Goal: Check status: Check status

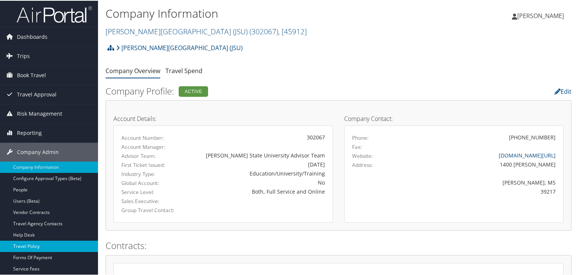
click at [44, 244] on link "Travel Policy" at bounding box center [49, 245] width 98 height 11
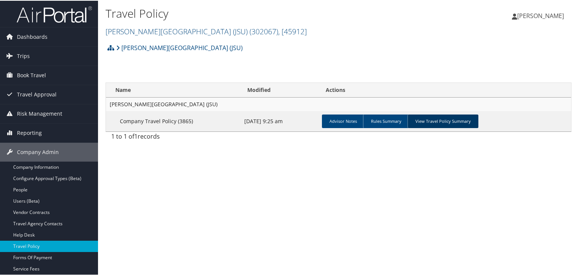
click at [443, 122] on link "View Travel Policy Summary" at bounding box center [443, 121] width 71 height 14
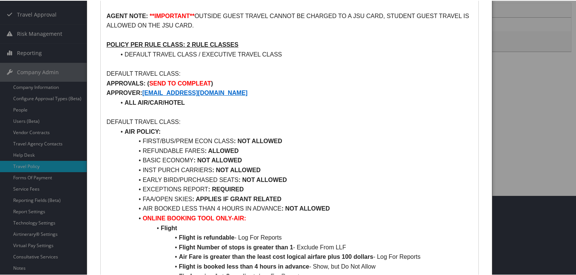
scroll to position [94, 0]
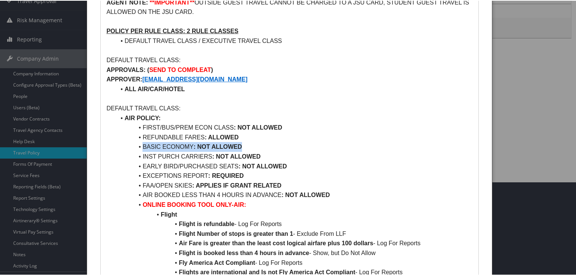
drag, startPoint x: 242, startPoint y: 147, endPoint x: 143, endPoint y: 144, distance: 99.2
click at [143, 144] on li "BASIC ECONOMY : NOT ALLOWED" at bounding box center [293, 146] width 357 height 10
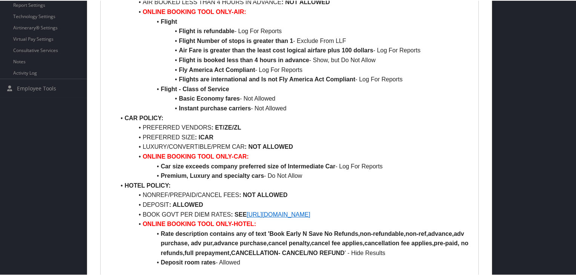
scroll to position [0, 0]
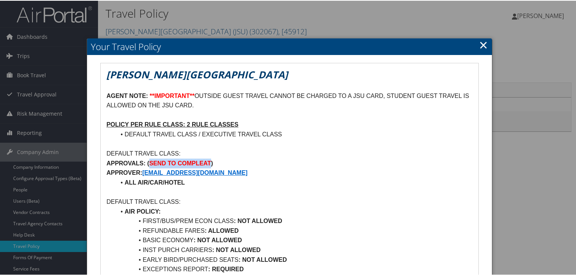
drag, startPoint x: 148, startPoint y: 163, endPoint x: 209, endPoint y: 160, distance: 61.5
click at [209, 160] on p "APPROVALS: ( SEND TO COMPLEAT )" at bounding box center [289, 163] width 366 height 10
drag, startPoint x: 212, startPoint y: 173, endPoint x: 143, endPoint y: 173, distance: 68.6
click at [143, 173] on p "APPROVER: TRAVEL@JSUMS.EDU" at bounding box center [289, 172] width 366 height 10
drag, startPoint x: 147, startPoint y: 163, endPoint x: 209, endPoint y: 160, distance: 61.1
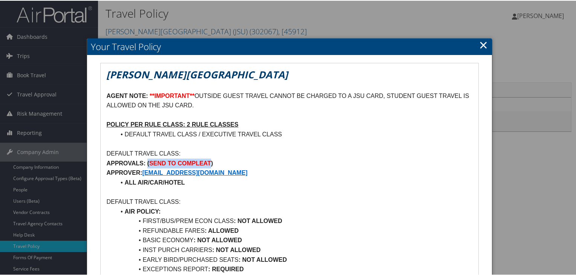
click at [209, 160] on p "APPROVALS: ( SEND TO COMPLEAT )" at bounding box center [289, 163] width 366 height 10
click at [251, 165] on p "APPROVALS: ( SEND TO COMPLEAT )" at bounding box center [289, 163] width 366 height 10
click at [483, 44] on link "×" at bounding box center [483, 44] width 9 height 15
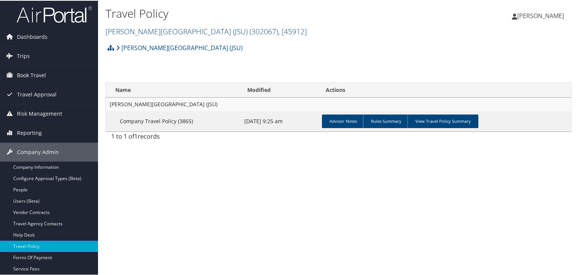
click at [194, 29] on link "Jackson State University (JSU) ( 302067 ) , [ 45912 ]" at bounding box center [206, 31] width 201 height 10
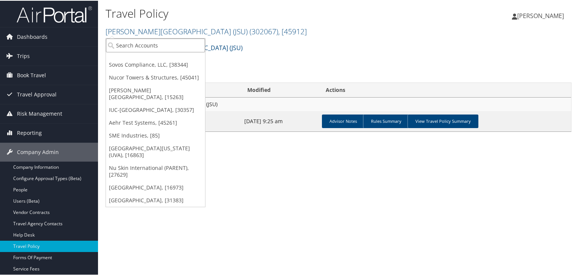
click at [182, 41] on input "search" at bounding box center [155, 45] width 99 height 14
paste input "DJT0WP"
type input "D"
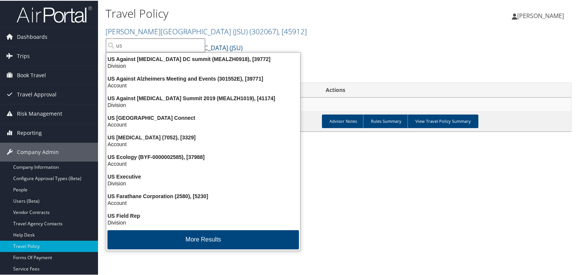
type input "us"
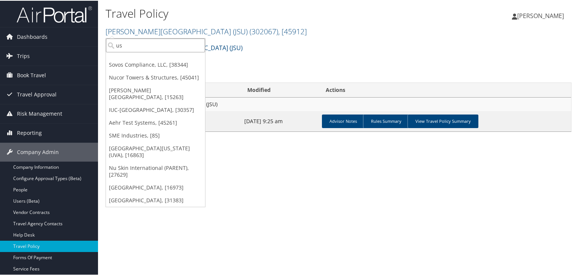
click at [137, 46] on input "us" at bounding box center [155, 45] width 99 height 14
paste input "UNIVERSITY OF SAN DIEGO"
type input "UNIVERSITY OF SAN DIEGO"
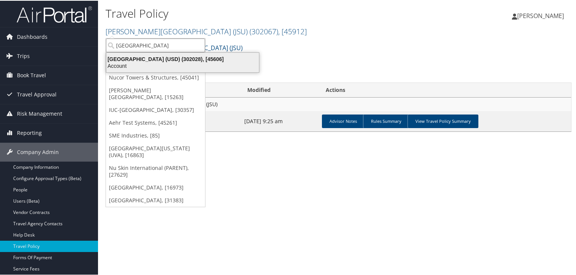
click at [130, 58] on div "University of San Diego (USD) (302028), [45606]" at bounding box center [183, 58] width 162 height 7
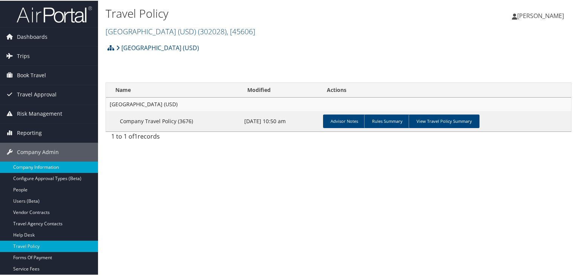
click at [42, 162] on link "Company Information" at bounding box center [49, 166] width 98 height 11
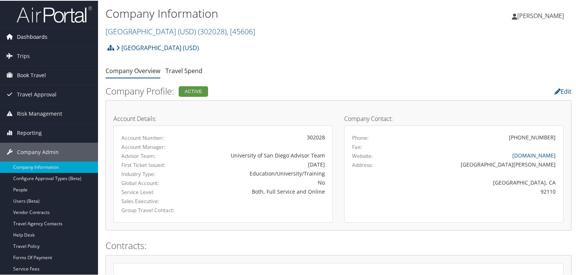
click at [43, 37] on span "Dashboards" at bounding box center [32, 36] width 31 height 19
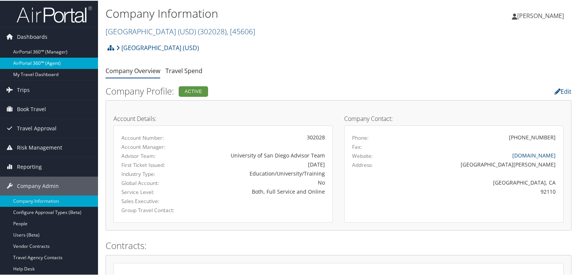
click at [45, 60] on link "AirPortal 360™ (Agent)" at bounding box center [49, 62] width 98 height 11
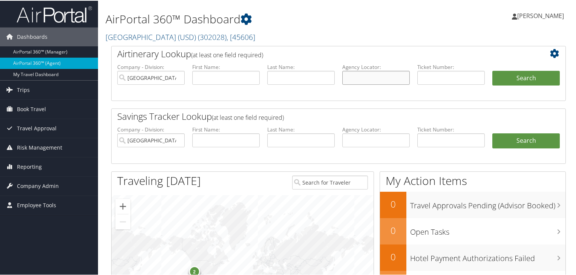
click at [380, 80] on input "text" at bounding box center [375, 77] width 67 height 14
paste input "DJT0WP"
type input "DJT0WP"
click at [492, 70] on button "Search" at bounding box center [525, 77] width 67 height 15
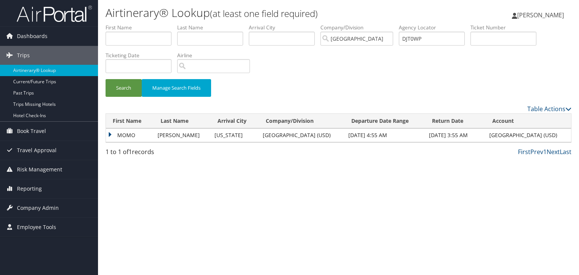
click at [110, 133] on td "MOMO" at bounding box center [130, 136] width 48 height 14
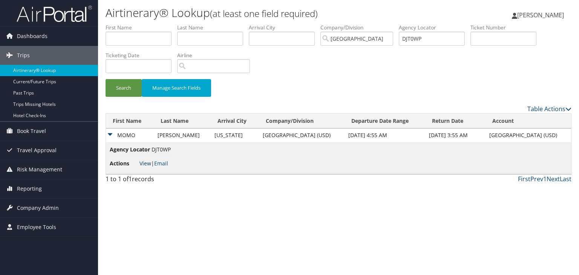
click at [147, 165] on link "View" at bounding box center [146, 163] width 12 height 7
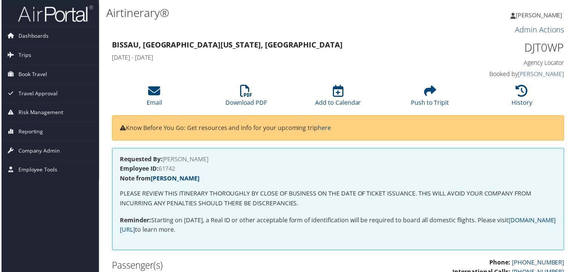
click at [537, 46] on h1 "DJT0WP" at bounding box center [513, 48] width 105 height 16
drag, startPoint x: 524, startPoint y: 48, endPoint x: 564, endPoint y: 47, distance: 40.4
click at [564, 47] on div "DJT0WP Agency Locator Agency Locator DJT0WP Booked by [PERSON_NAME] Booked by […" at bounding box center [513, 59] width 117 height 43
copy h1 "DJT0WP"
